Goal: Download file/media

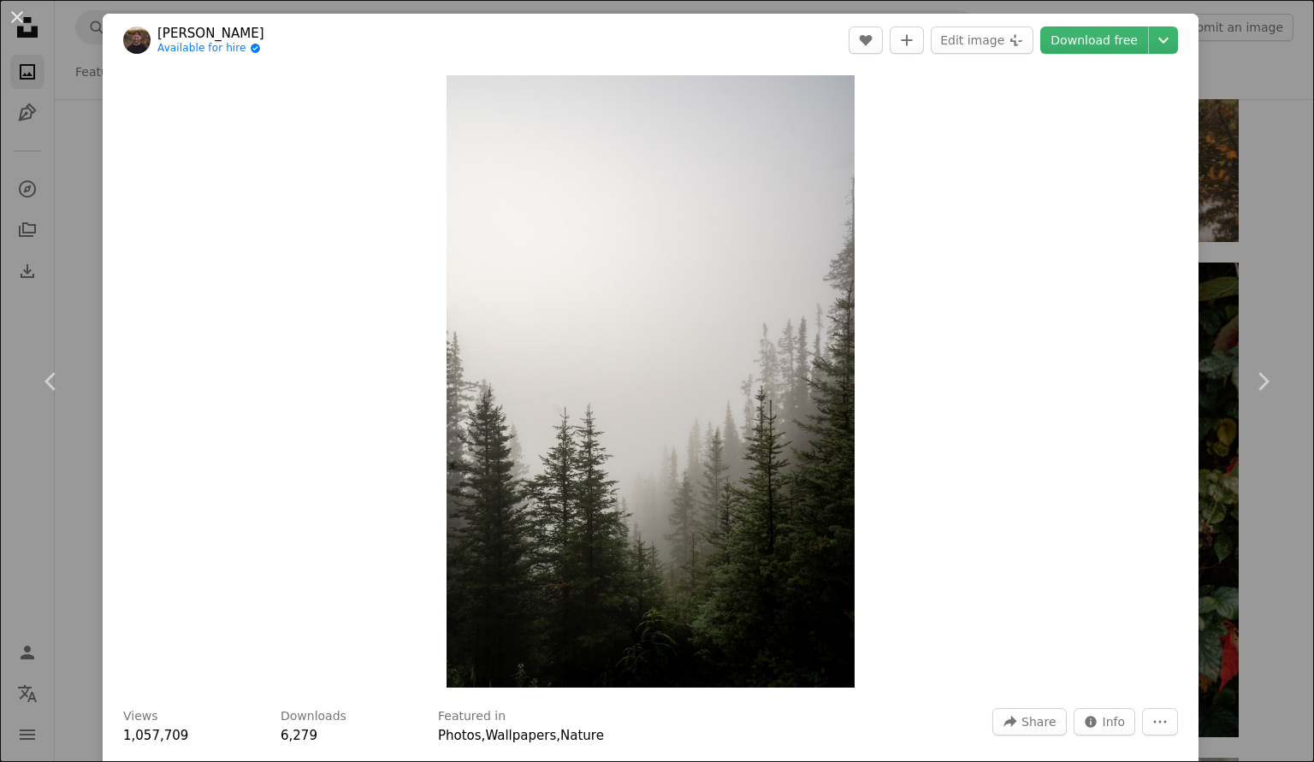
scroll to position [2314, 0]
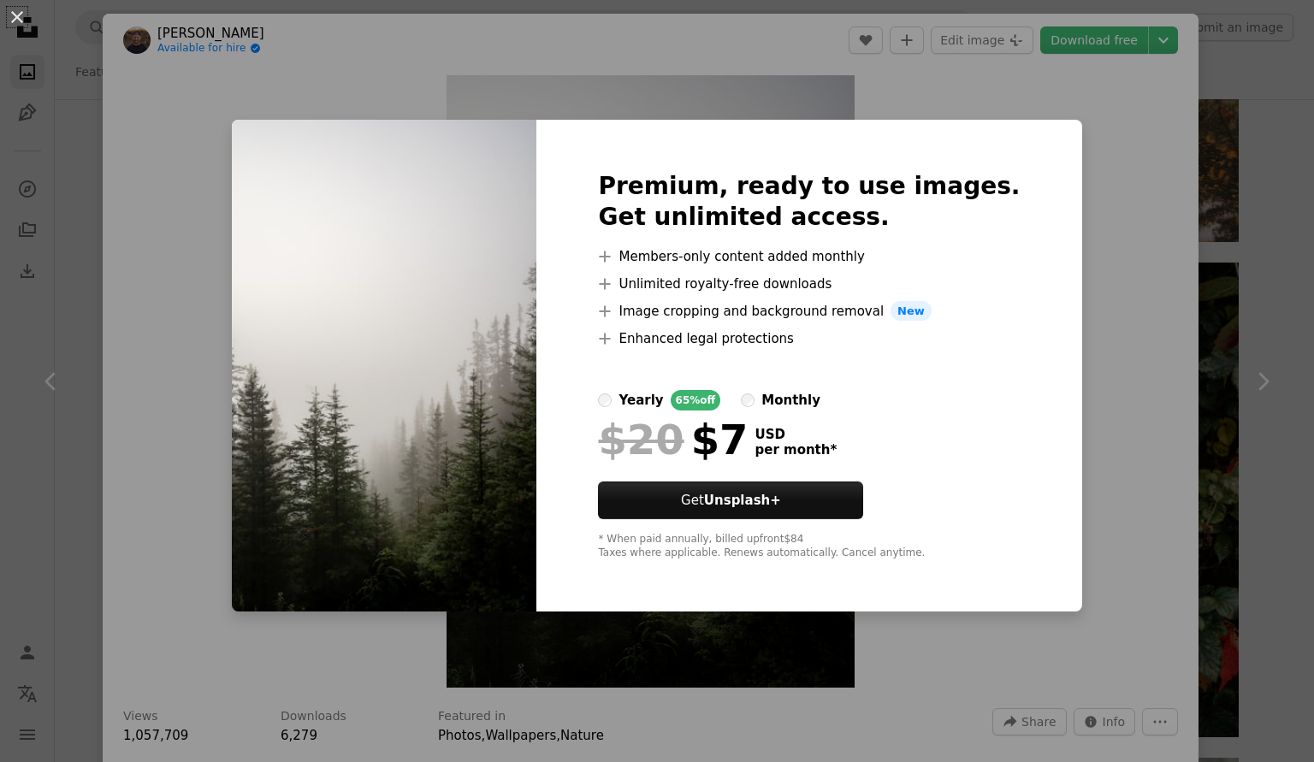
click at [1074, 288] on div "An X shape Premium, ready to use images. Get unlimited access. A plus sign Memb…" at bounding box center [657, 381] width 1314 height 762
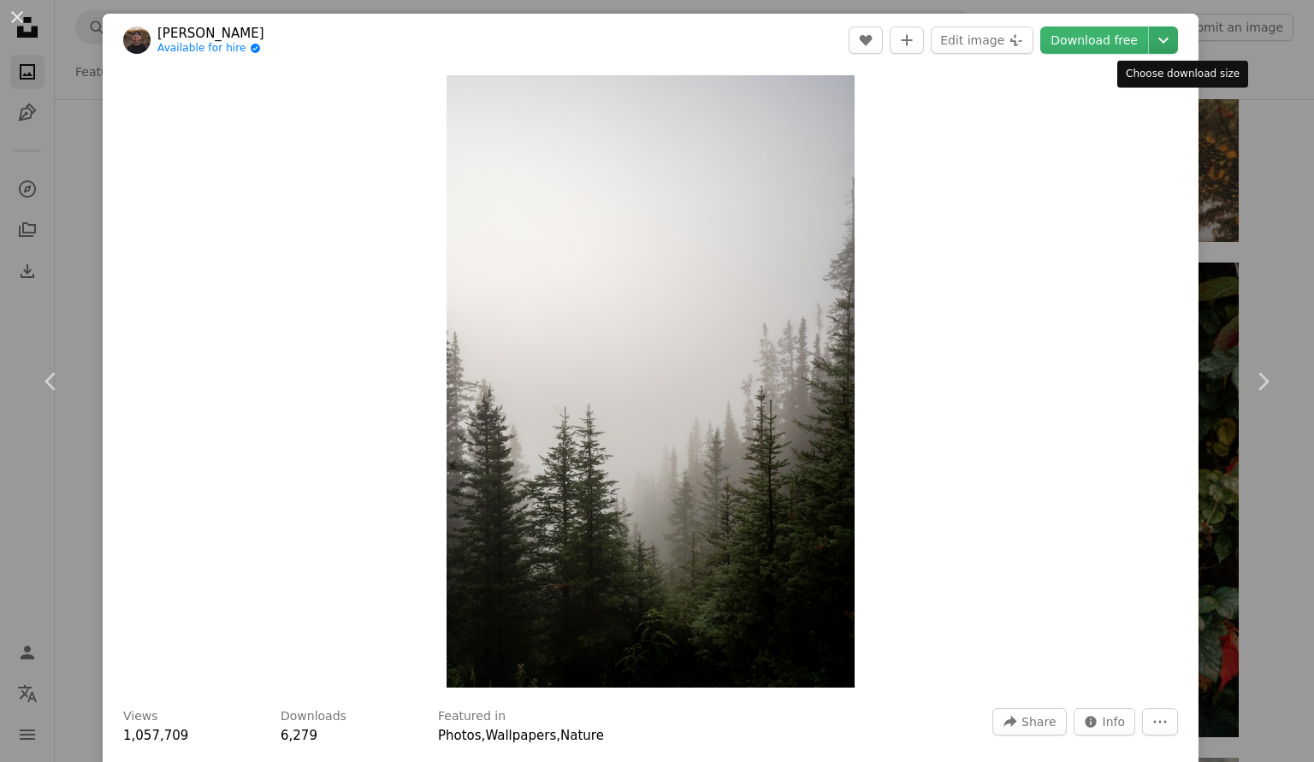
click at [1171, 44] on icon "Chevron down" at bounding box center [1163, 40] width 27 height 21
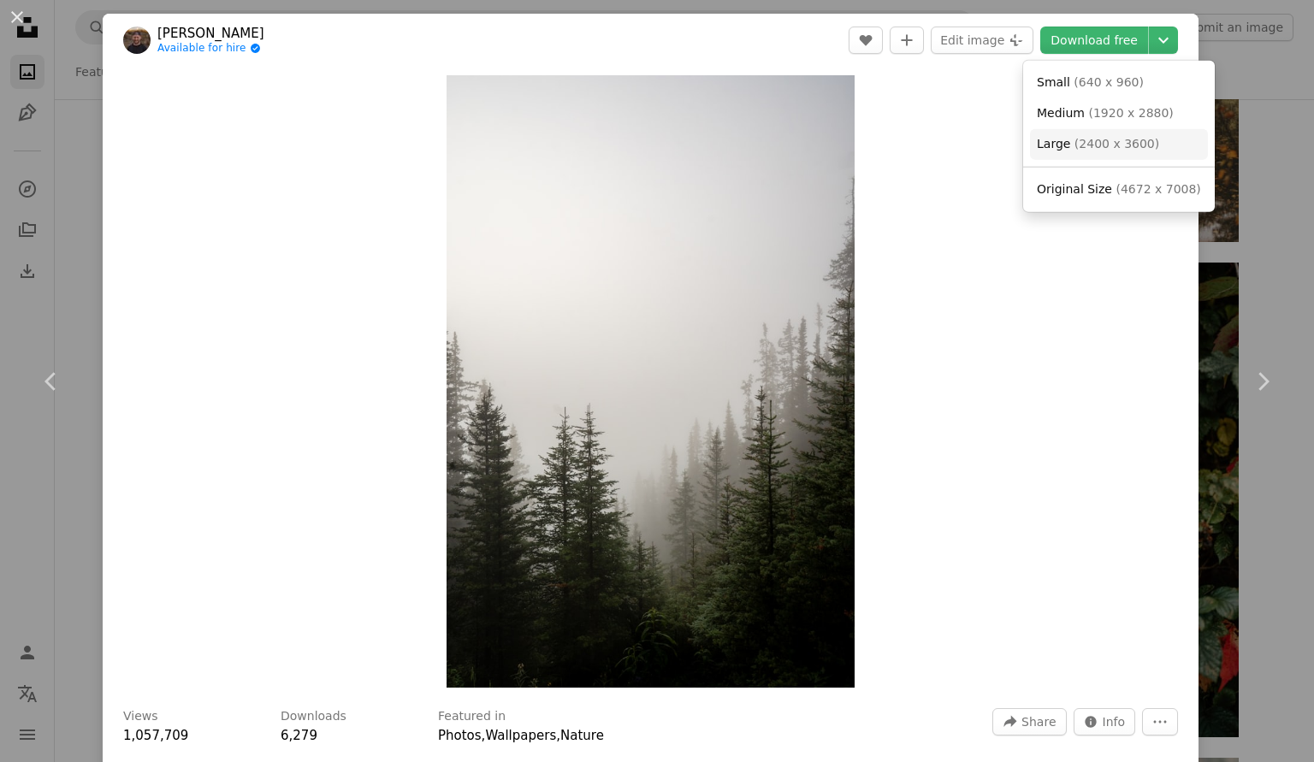
click at [1105, 149] on span "( 2400 x 3600 )" at bounding box center [1117, 144] width 85 height 14
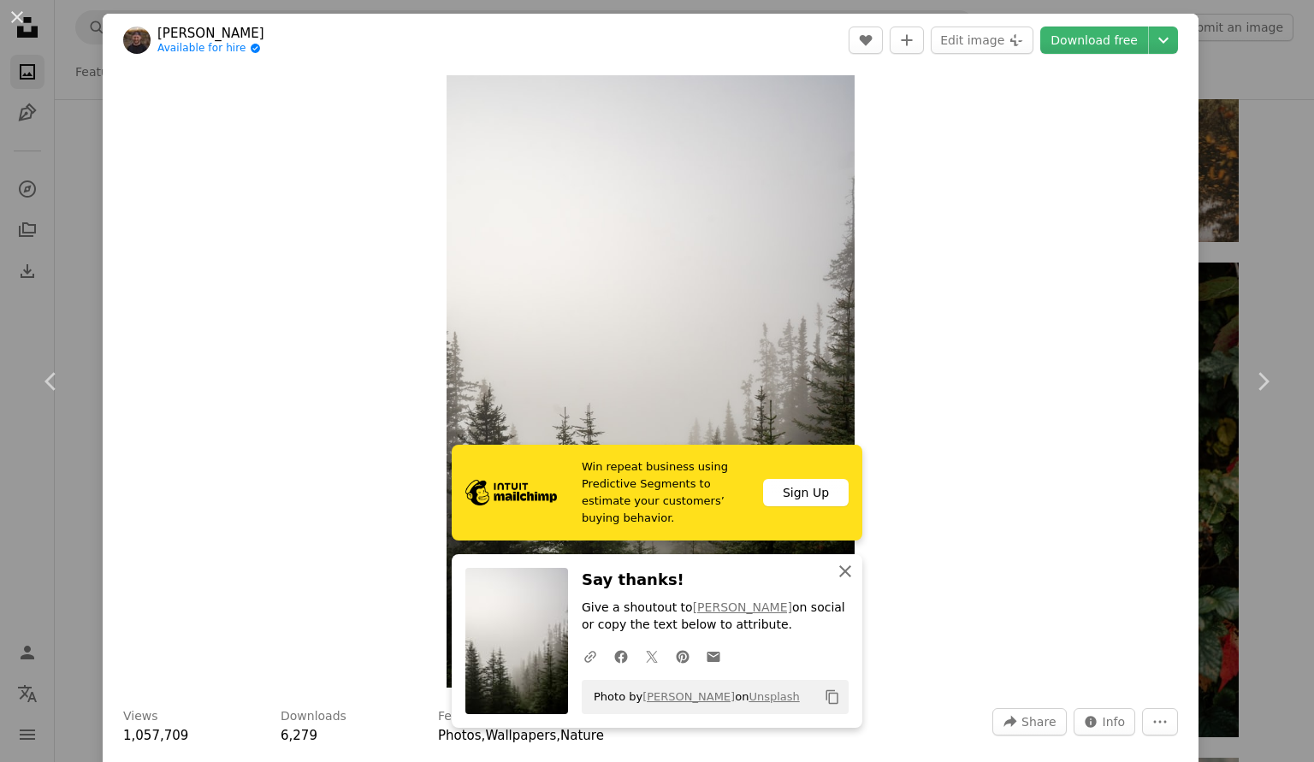
click at [848, 562] on icon "An X shape" at bounding box center [845, 571] width 21 height 21
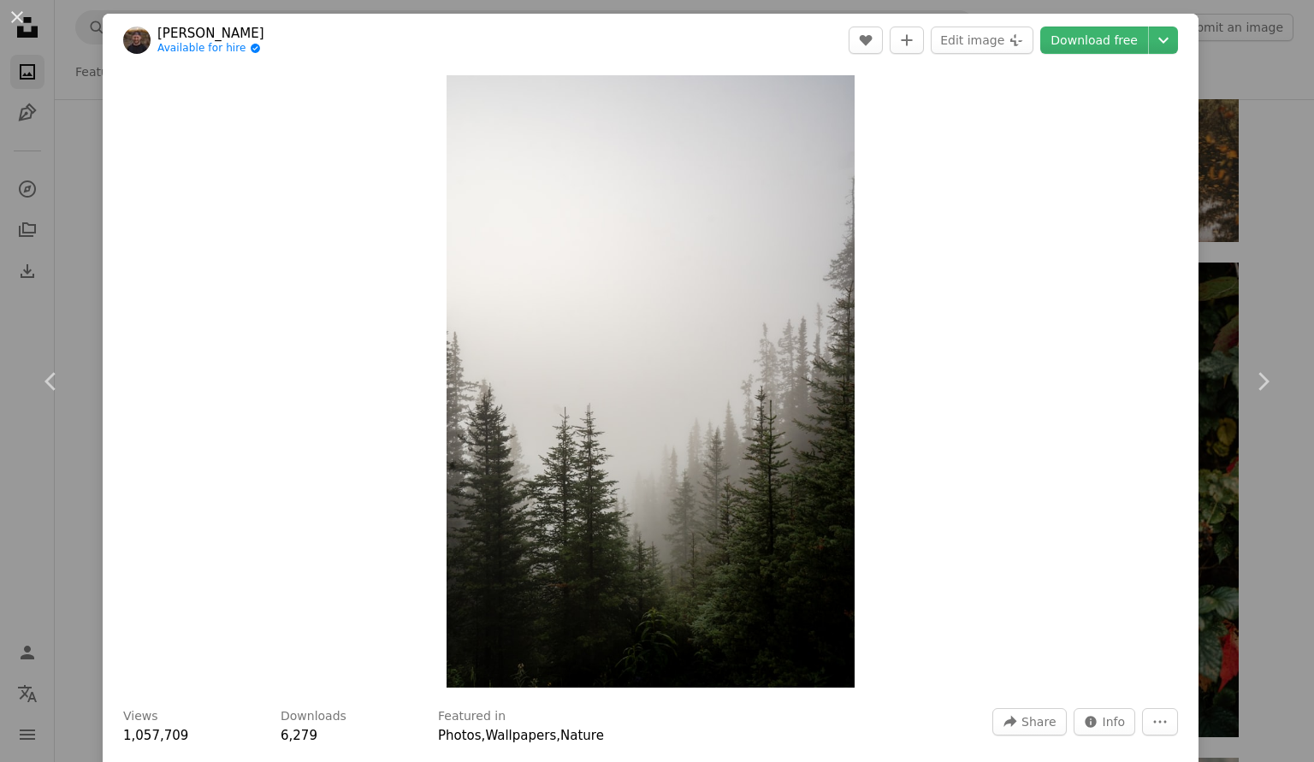
click at [1291, 130] on div "An X shape Chevron left Chevron right [PERSON_NAME] Available for hire A checkm…" at bounding box center [657, 381] width 1314 height 762
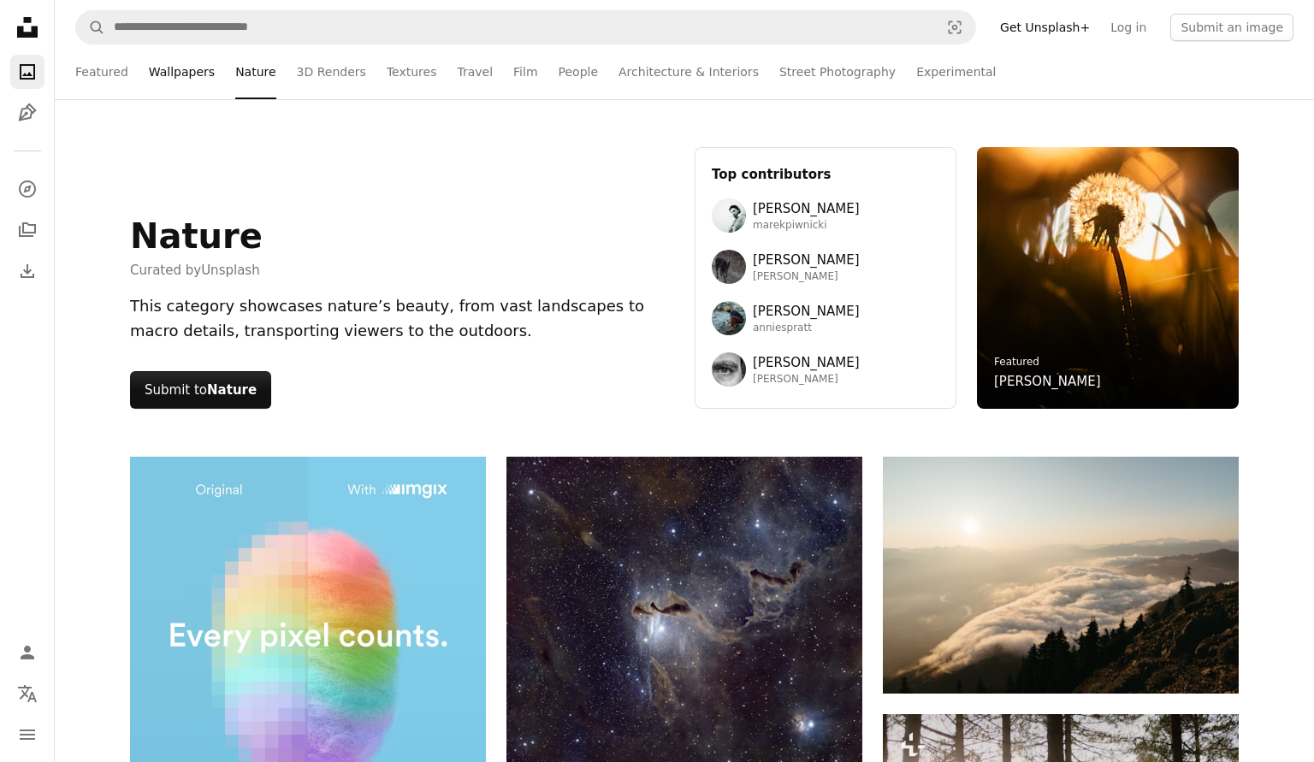
click at [165, 73] on link "Wallpapers" at bounding box center [182, 71] width 66 height 55
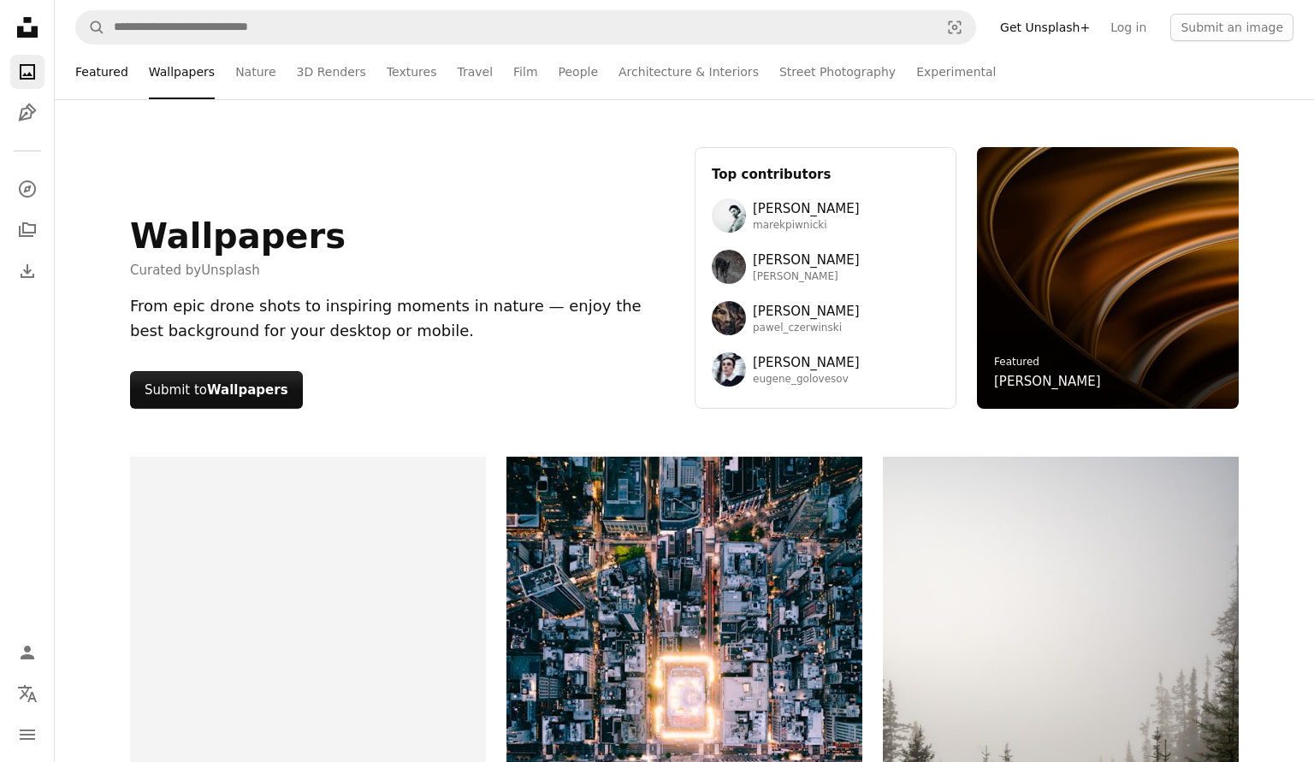
click at [110, 82] on link "Featured" at bounding box center [101, 71] width 53 height 55
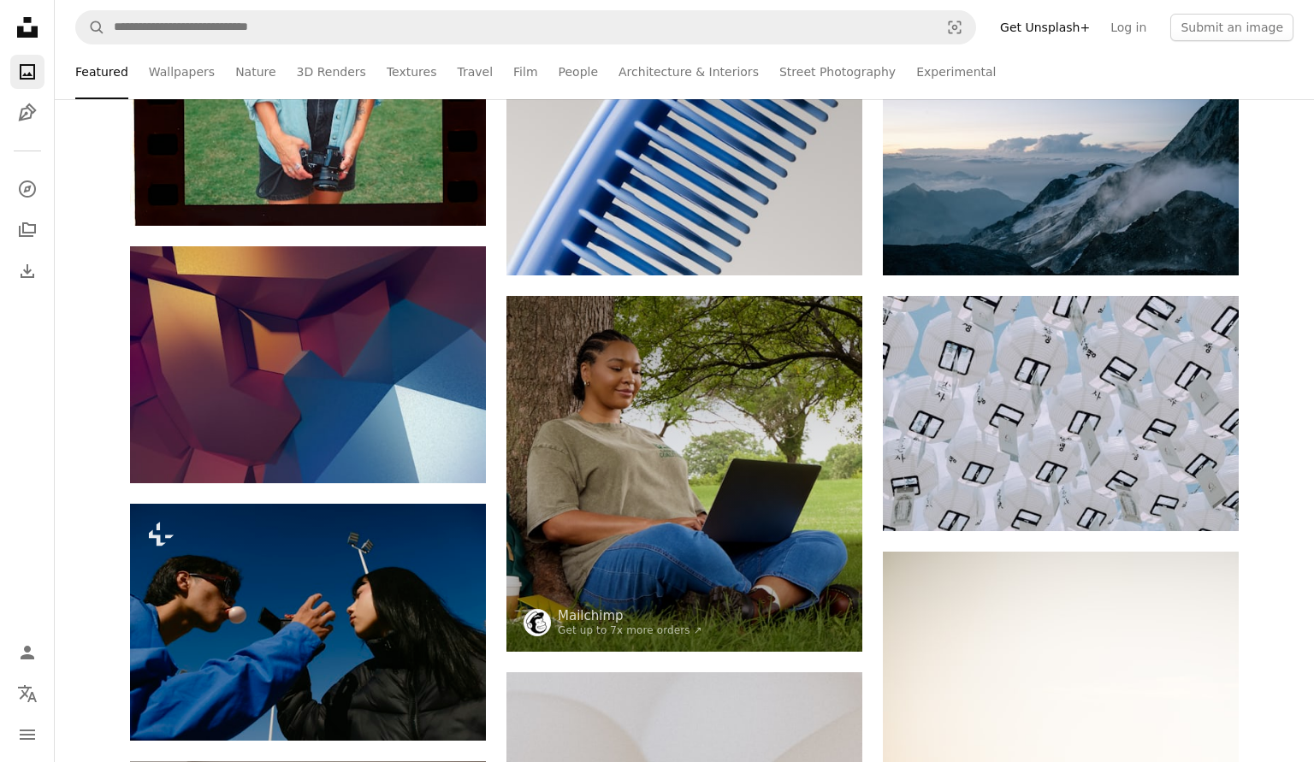
scroll to position [771, 0]
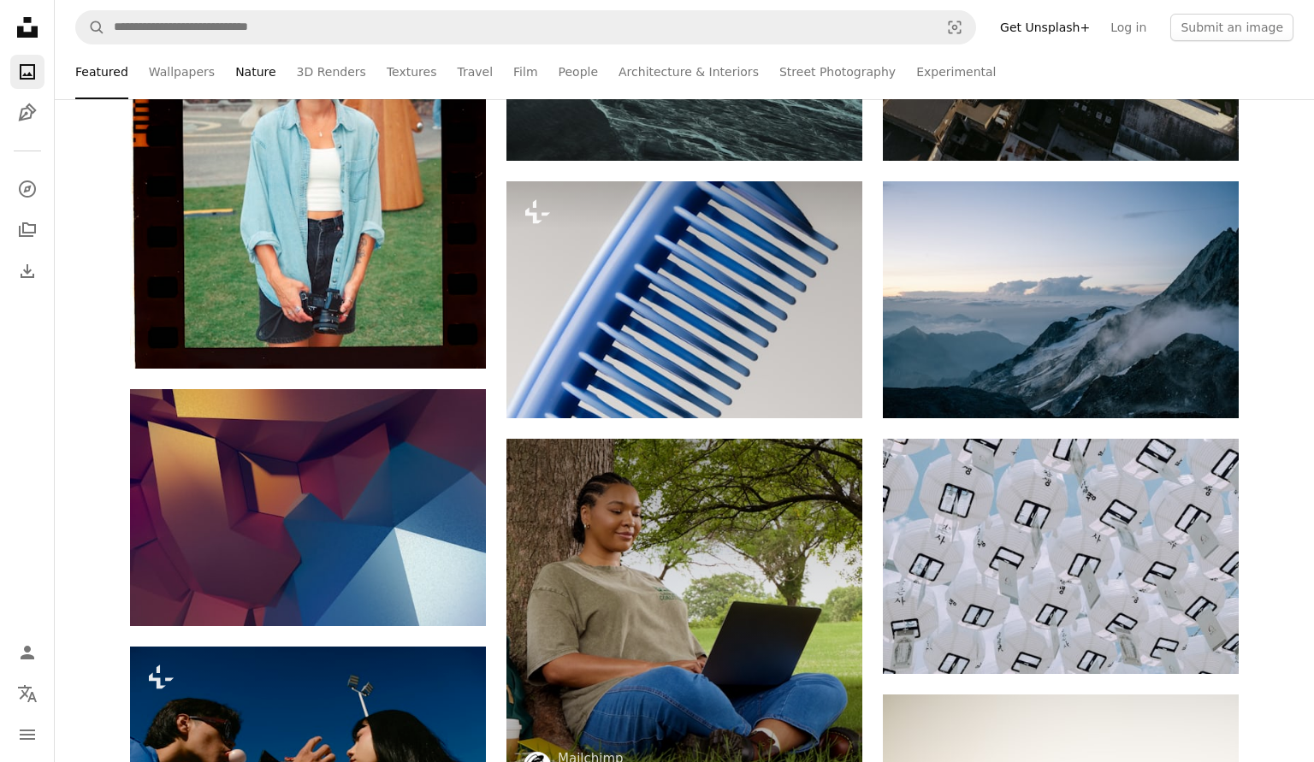
click at [251, 71] on link "Nature" at bounding box center [255, 71] width 40 height 55
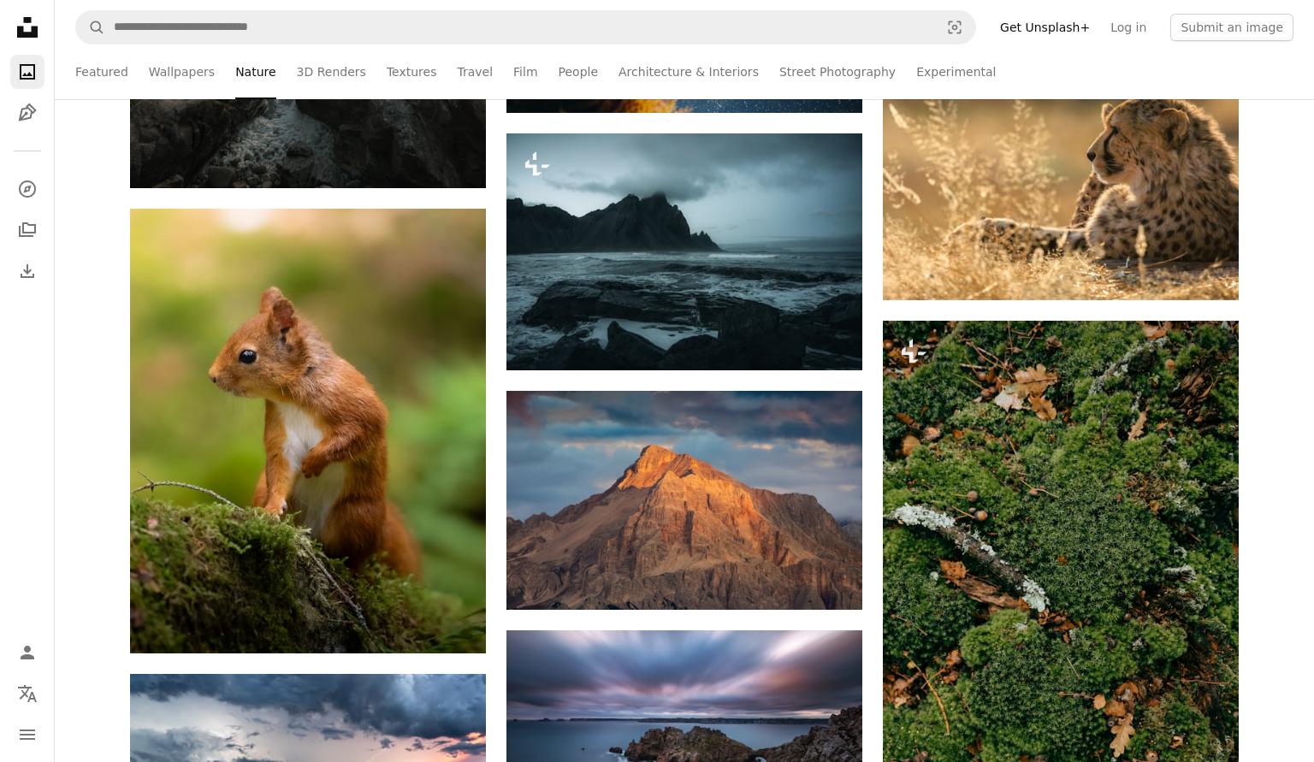
scroll to position [8870, 0]
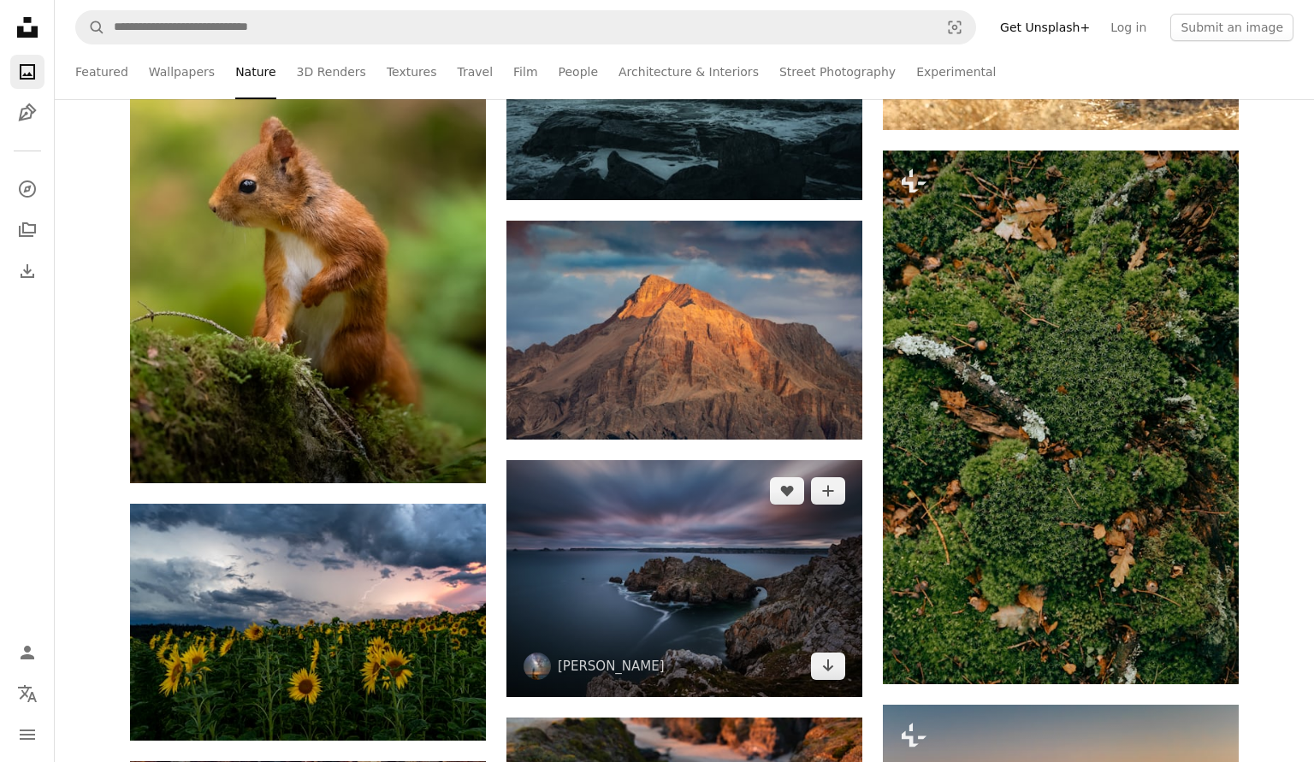
click at [692, 514] on img at bounding box center [685, 578] width 356 height 237
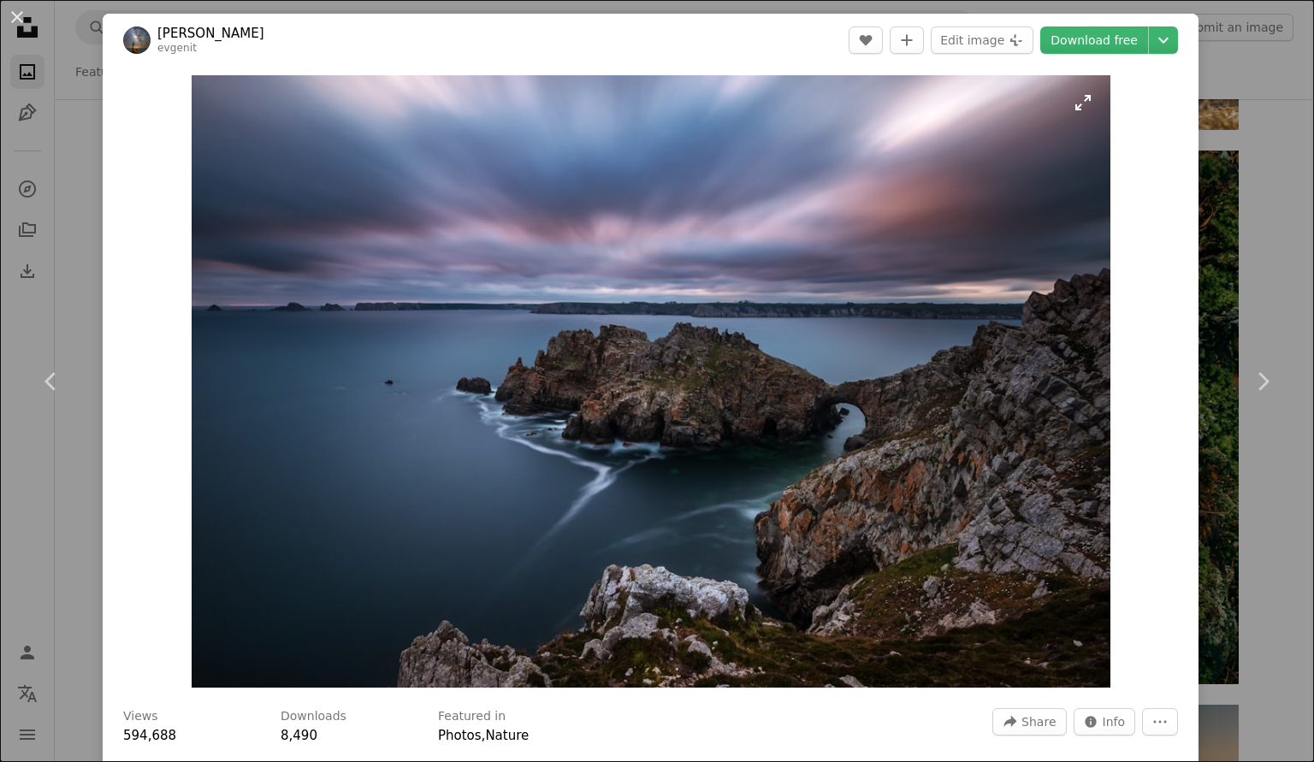
click at [1101, 100] on img "Zoom in on this image" at bounding box center [651, 381] width 919 height 613
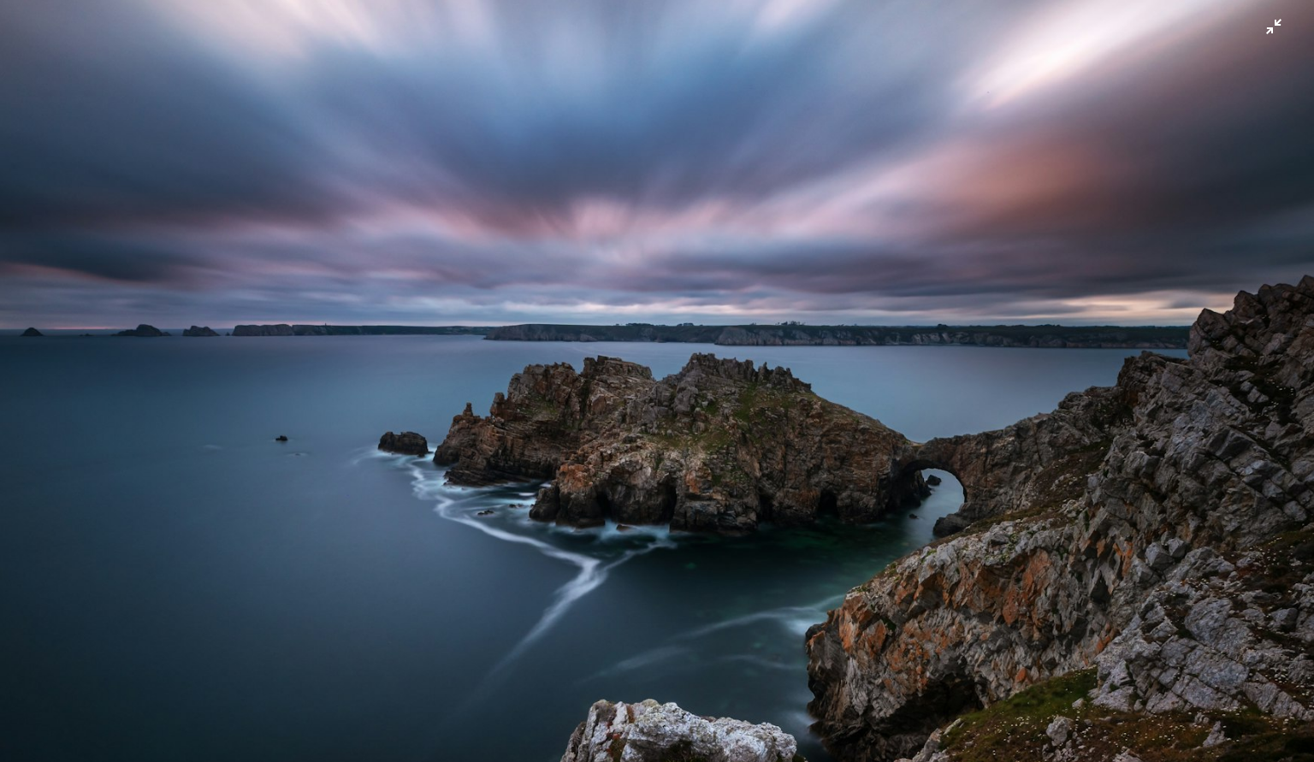
scroll to position [57, 0]
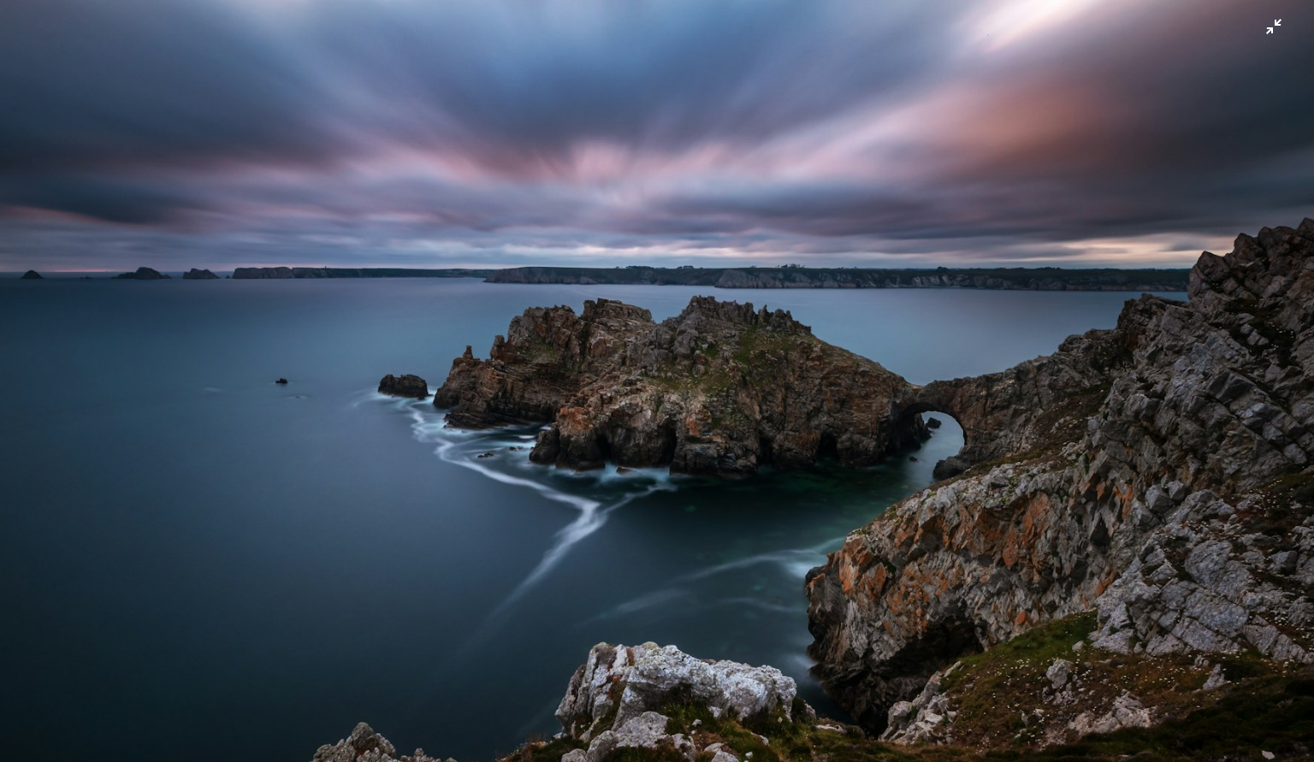
click at [1274, 33] on img "Zoom out on this image" at bounding box center [657, 380] width 1316 height 877
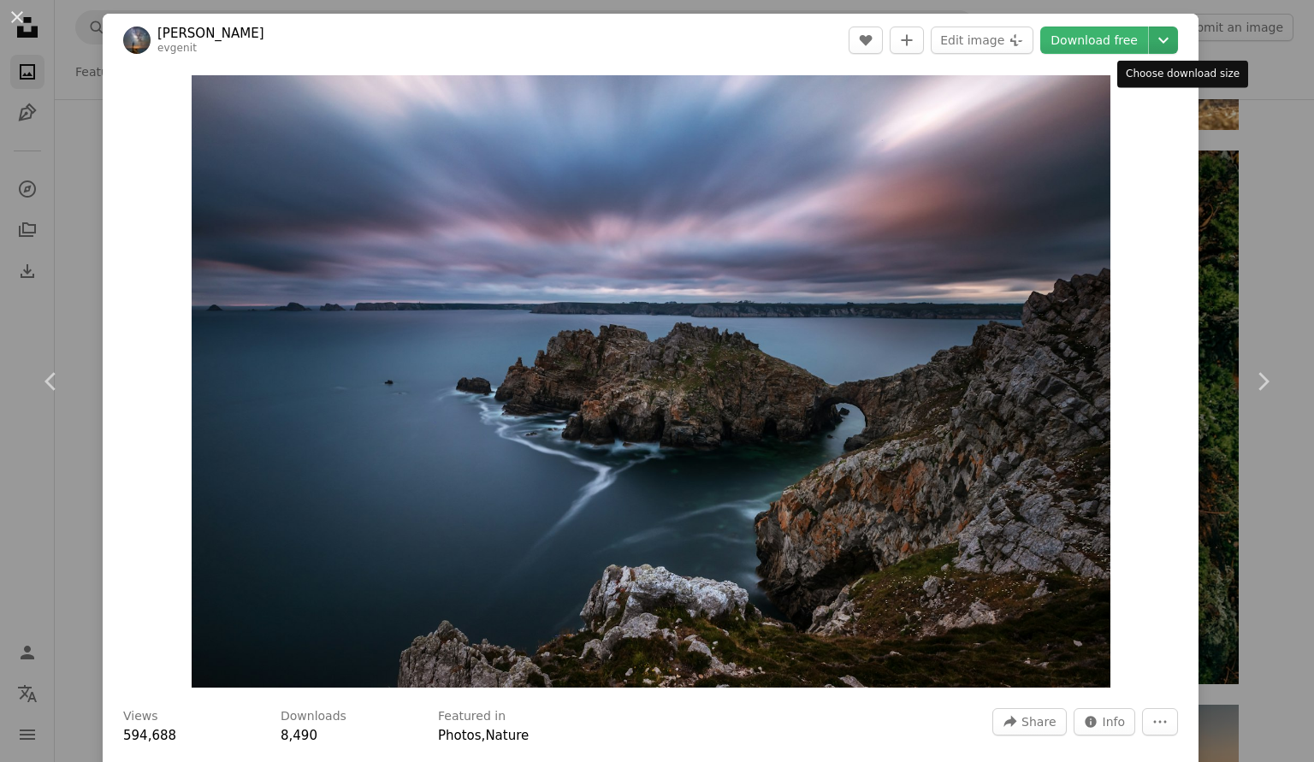
click at [1178, 36] on icon "Chevron down" at bounding box center [1163, 40] width 27 height 21
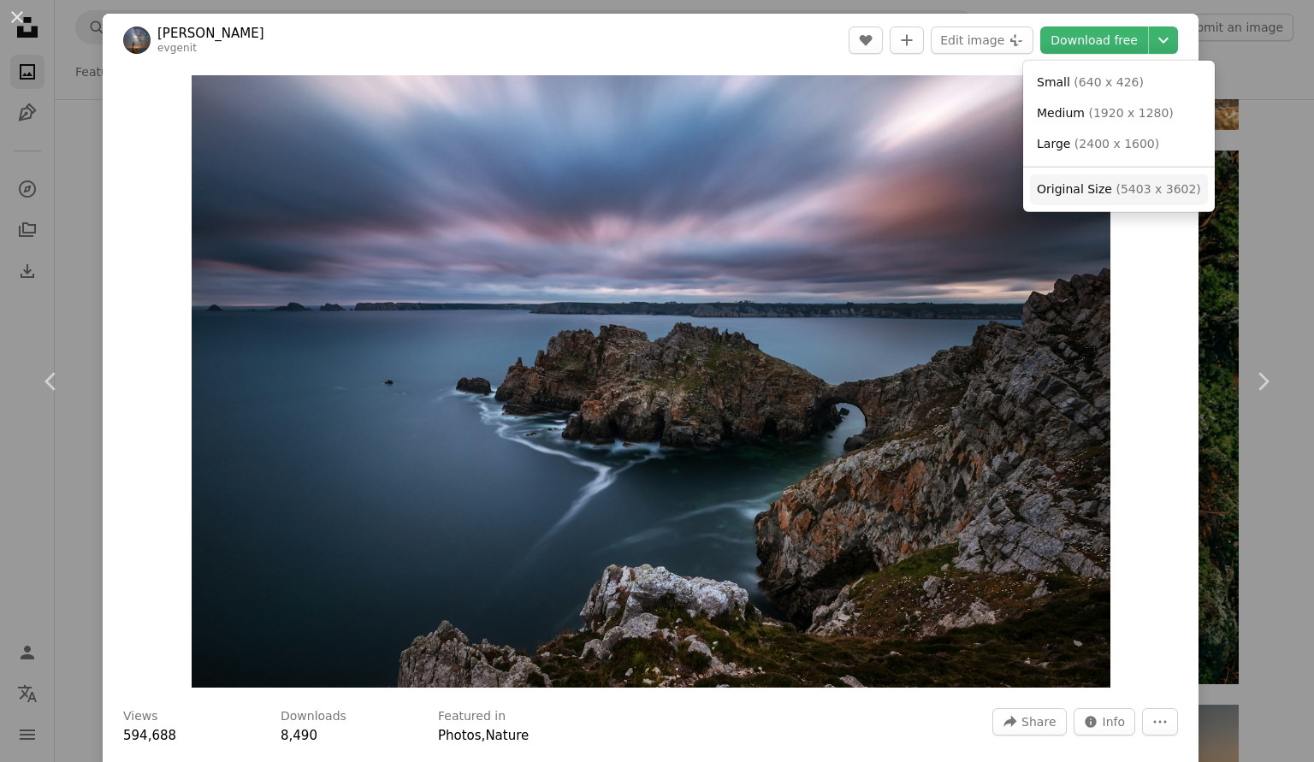
click at [1148, 187] on span "( 5403 x 3602 )" at bounding box center [1158, 189] width 85 height 14
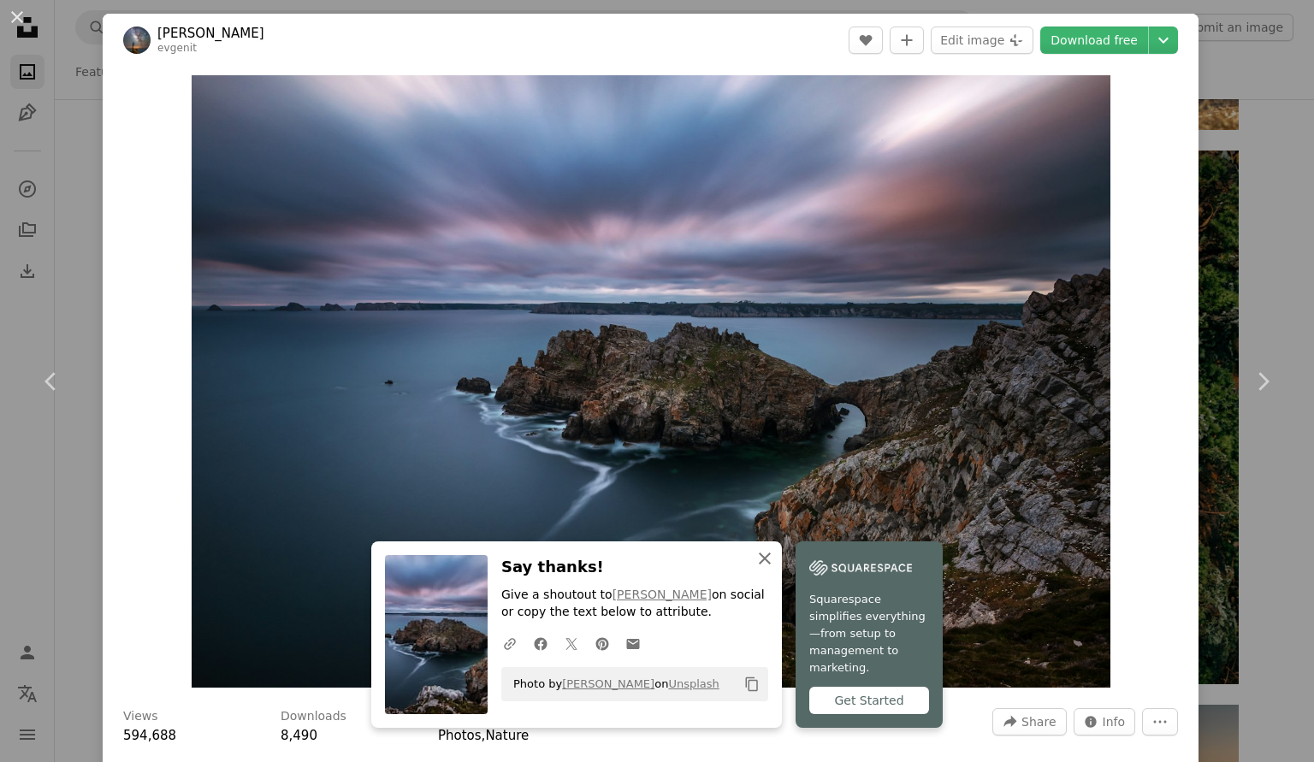
click at [762, 565] on icon "button" at bounding box center [765, 559] width 12 height 12
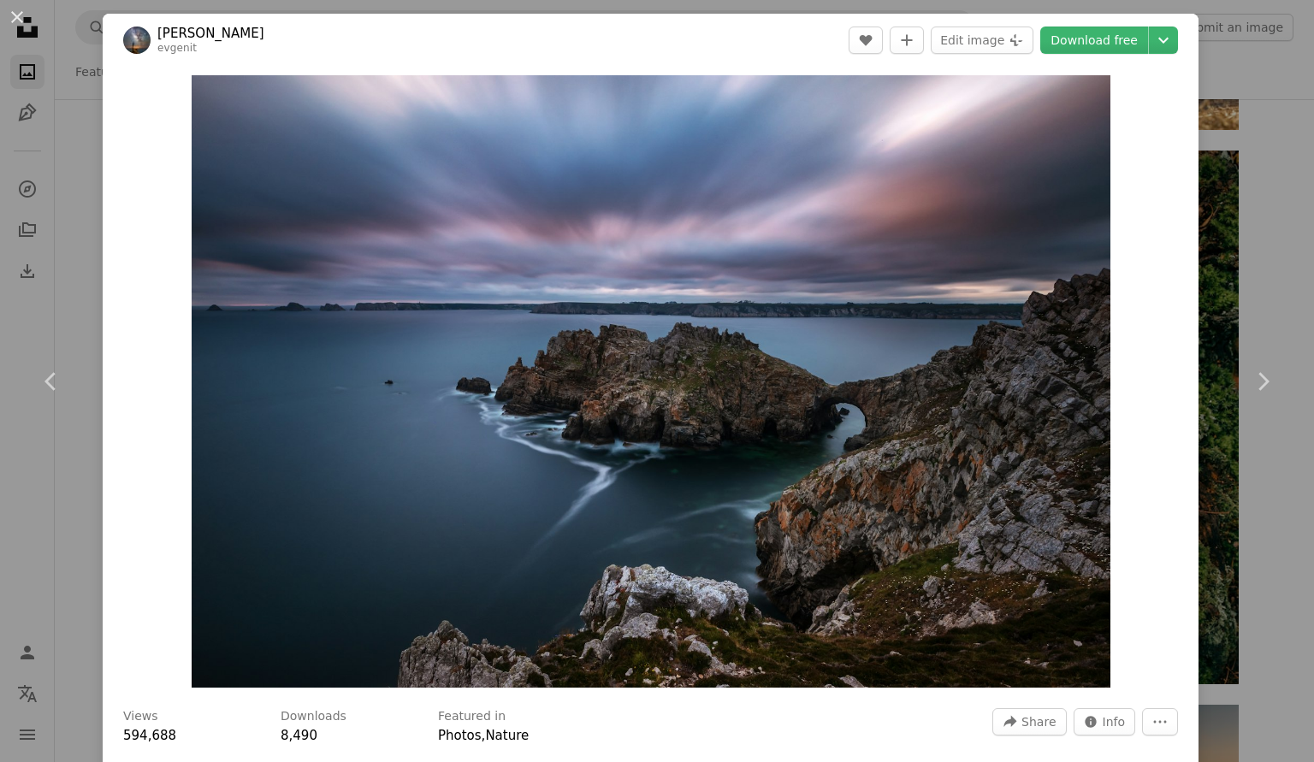
click at [1274, 203] on div "An X shape Chevron left Chevron right [PERSON_NAME] evgenit A heart A plus sign…" at bounding box center [657, 381] width 1314 height 762
